Goal: Task Accomplishment & Management: Manage account settings

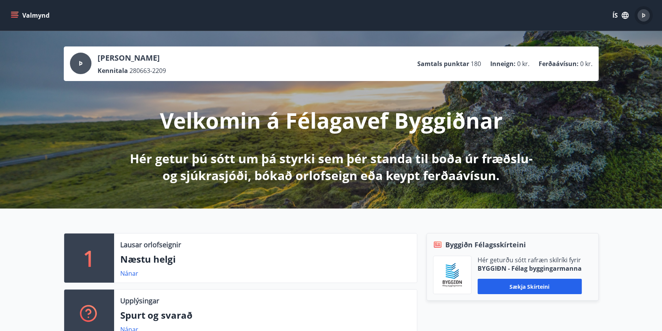
click at [644, 14] on span "Þ" at bounding box center [644, 15] width 4 height 8
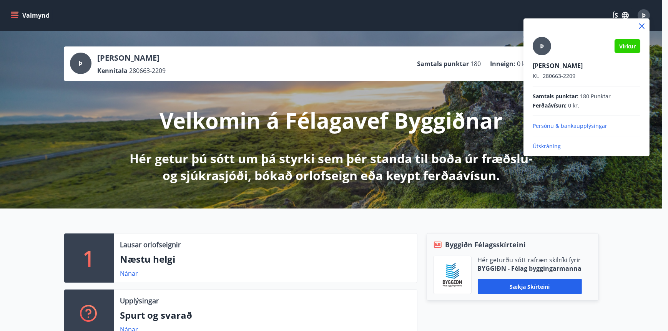
click at [658, 10] on div at bounding box center [334, 165] width 668 height 331
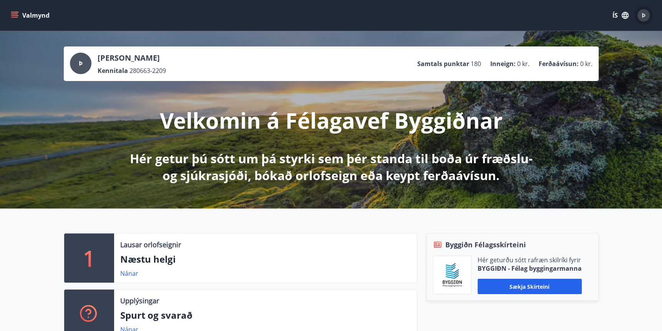
click at [645, 14] on span "Þ" at bounding box center [644, 15] width 4 height 8
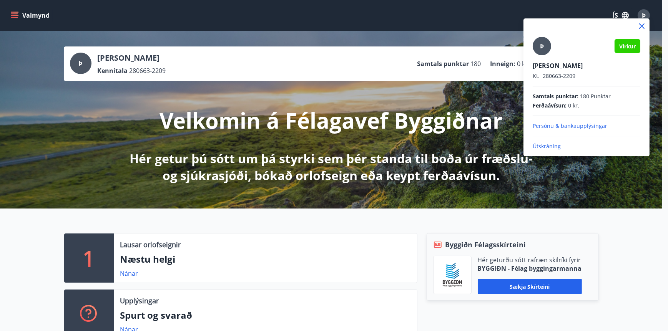
click at [552, 126] on p "Persónu & bankaupplýsingar" at bounding box center [587, 126] width 108 height 8
